Goal: Task Accomplishment & Management: Manage account settings

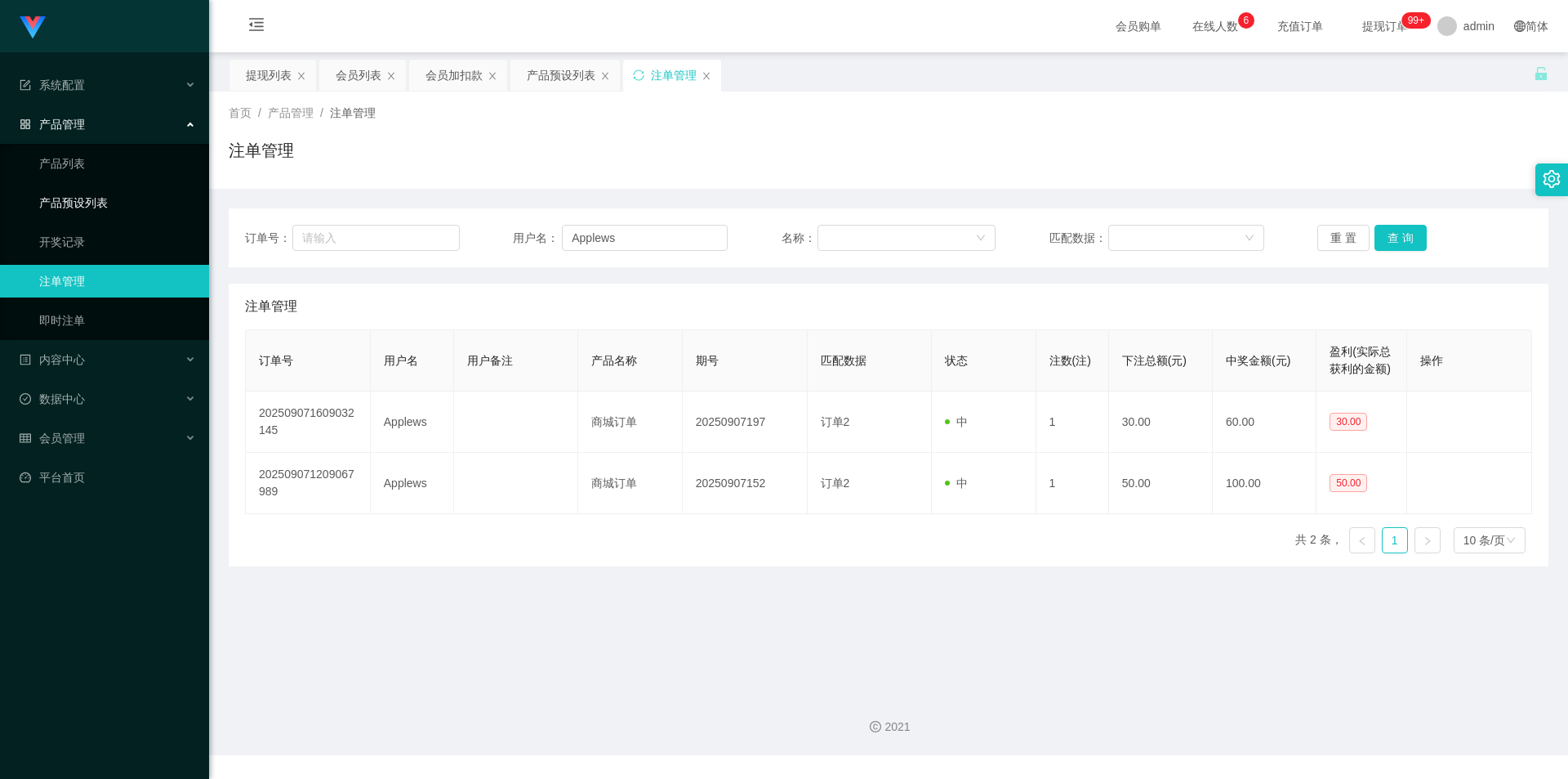
click at [0, 193] on section "系统配置 产品管理 产品列表 产品预设列表 开奖记录 注单管理 即时注单 内容中心 数据中心 会员管理 会员列表 会员加减打码量 在线用户 陪玩用户 充值列表…" at bounding box center [784, 377] width 1568 height 755
type input "asdfghjkl"
click at [1375, 241] on button "查 询" at bounding box center [1401, 238] width 52 height 26
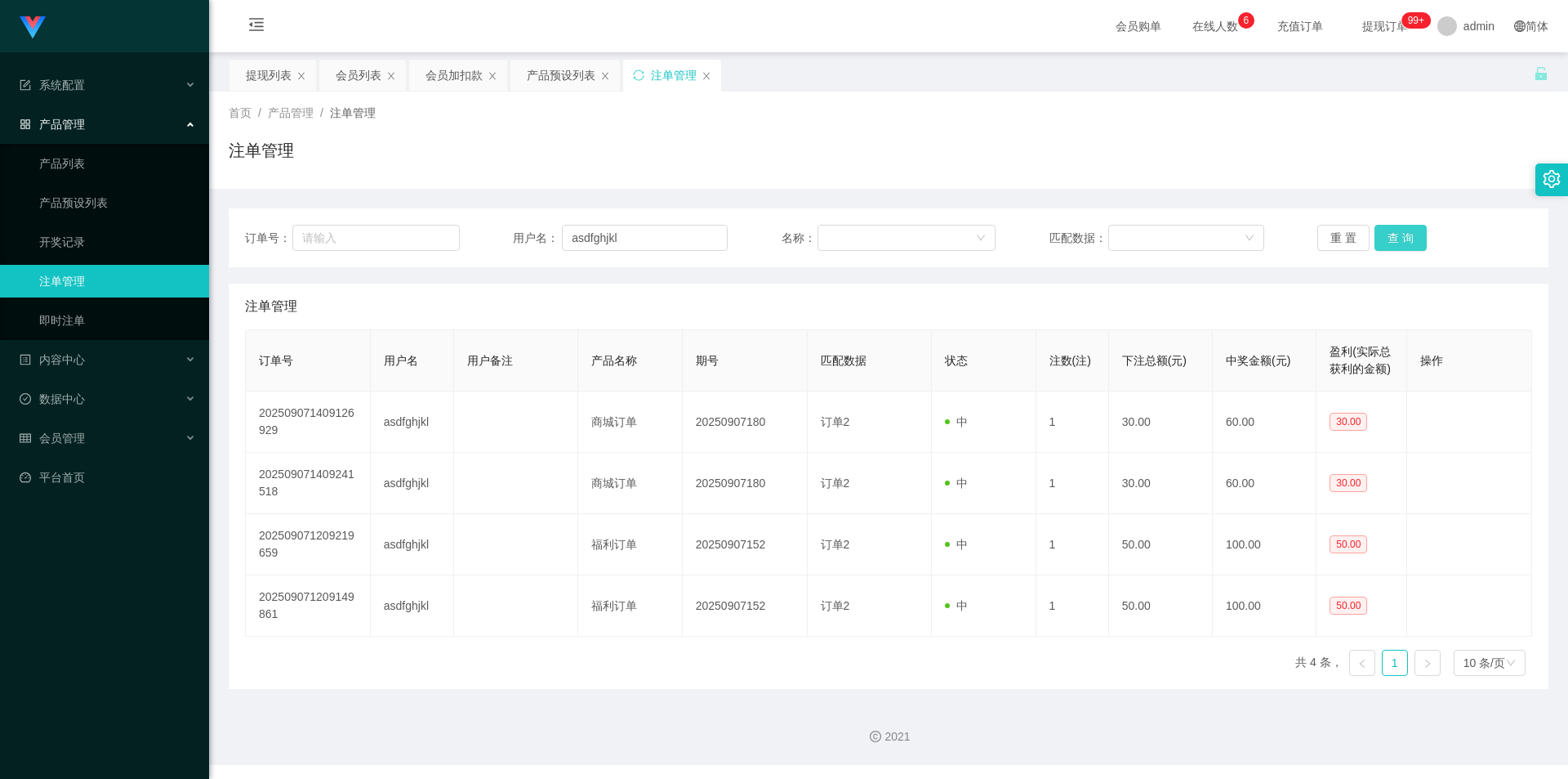
click at [1378, 241] on button "查 询" at bounding box center [1401, 238] width 52 height 26
click at [1352, 164] on div "注单管理" at bounding box center [888, 157] width 1320 height 37
click at [1341, 161] on div "注单管理" at bounding box center [888, 157] width 1320 height 37
click at [1326, 147] on div "注单管理" at bounding box center [888, 157] width 1320 height 37
click at [1316, 145] on div "注单管理" at bounding box center [888, 157] width 1320 height 37
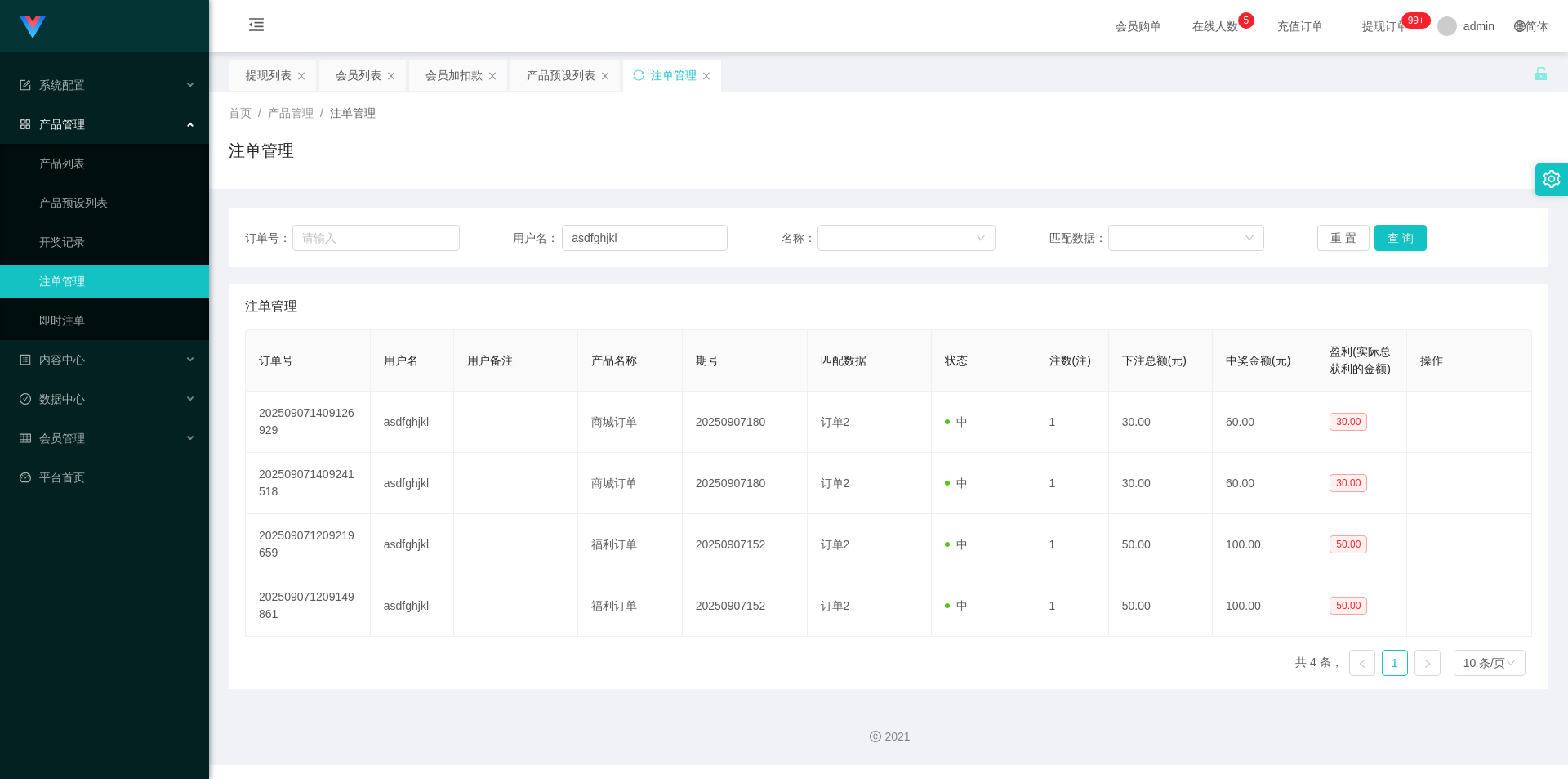
click at [1290, 140] on div "注单管理" at bounding box center [888, 157] width 1320 height 37
